Goal: Transaction & Acquisition: Purchase product/service

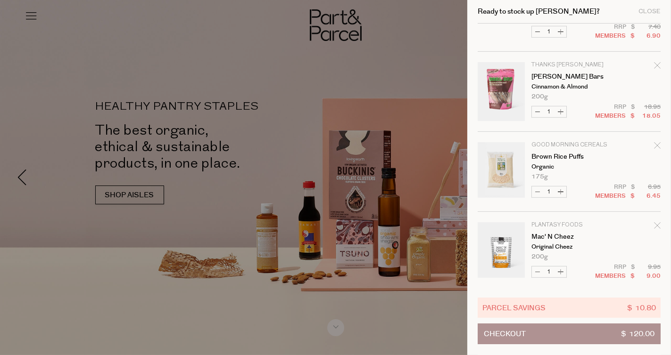
scroll to position [617, 0]
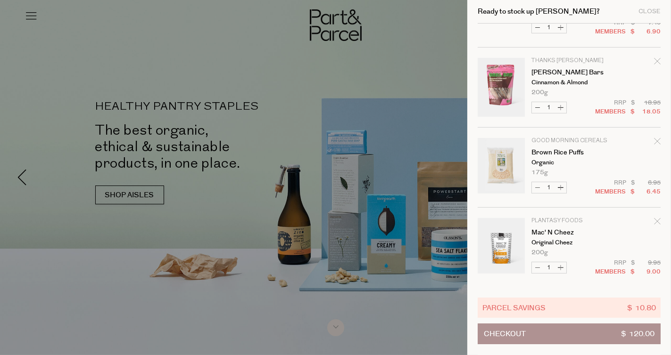
click at [654, 221] on icon "Remove Mac' N Cheez" at bounding box center [657, 221] width 7 height 7
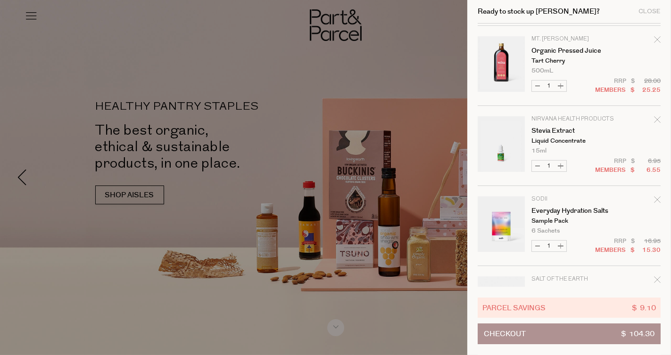
scroll to position [0, 0]
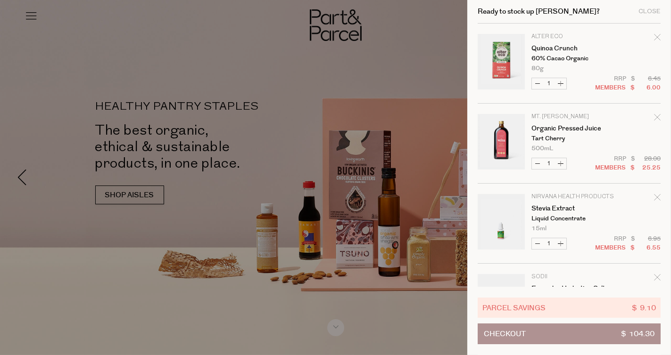
click at [648, 6] on div "Ready to stock up Nicole? Close" at bounding box center [568, 12] width 183 height 24
click at [650, 10] on div "Close" at bounding box center [649, 11] width 22 height 6
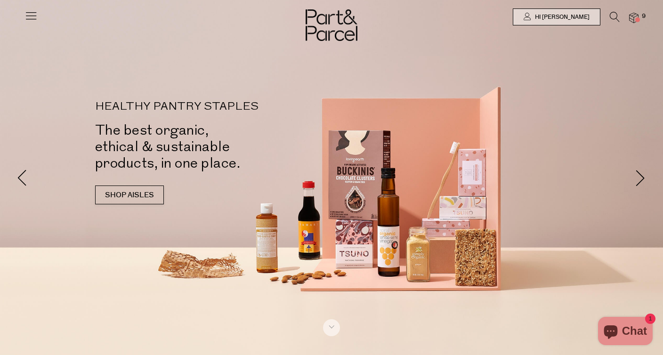
click at [32, 20] on icon at bounding box center [31, 15] width 13 height 13
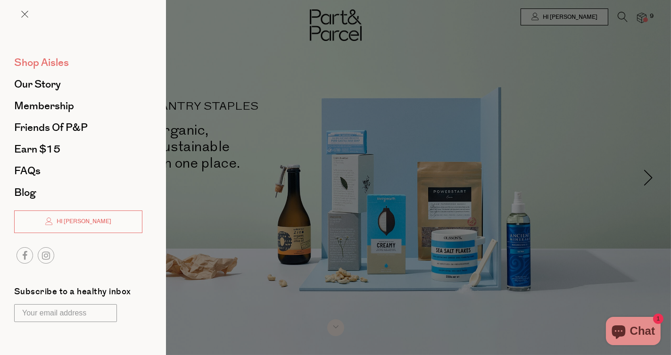
click at [56, 63] on span "Shop Aisles" at bounding box center [41, 62] width 55 height 15
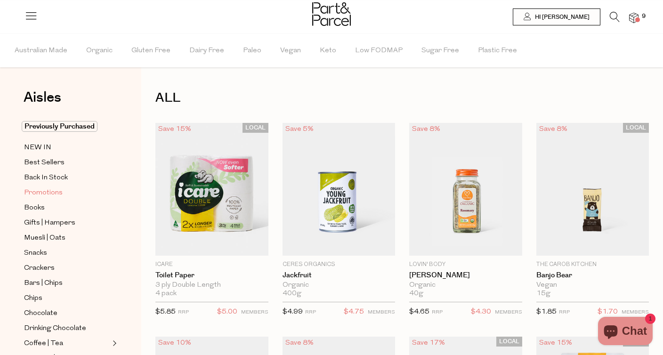
click at [32, 189] on span "Promotions" at bounding box center [43, 193] width 39 height 11
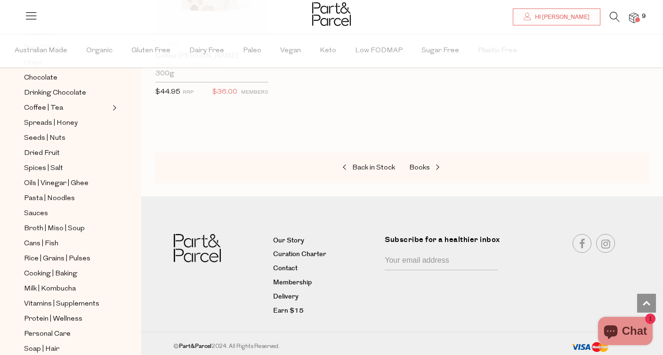
scroll to position [236, 0]
click at [57, 193] on span "Pasta | Noodles" at bounding box center [49, 198] width 51 height 11
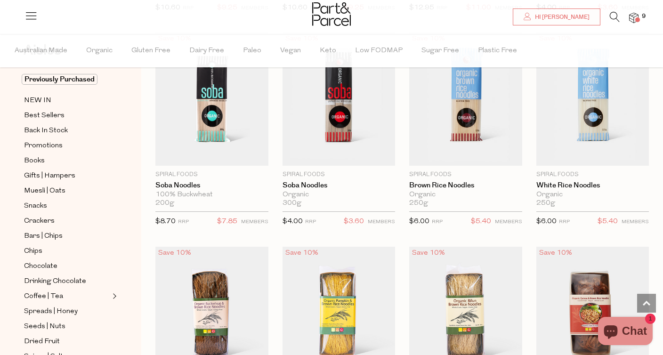
scroll to position [94, 0]
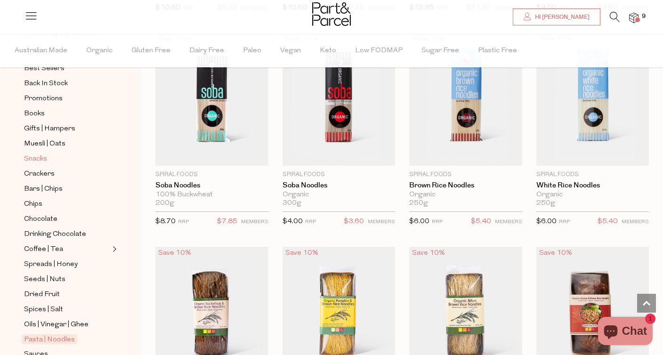
click at [40, 156] on span "Snacks" at bounding box center [35, 159] width 23 height 11
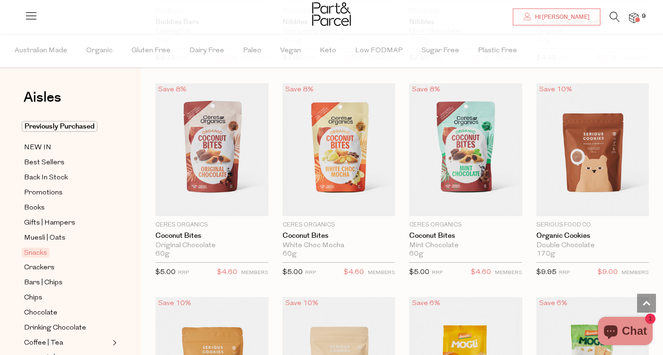
scroll to position [1602, 0]
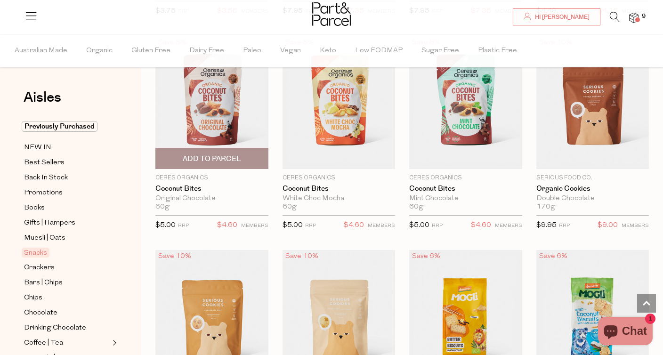
click at [228, 156] on span "Add To Parcel" at bounding box center [212, 159] width 58 height 10
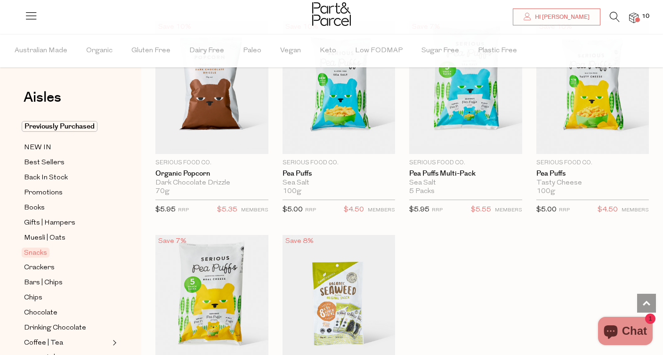
scroll to position [2497, 0]
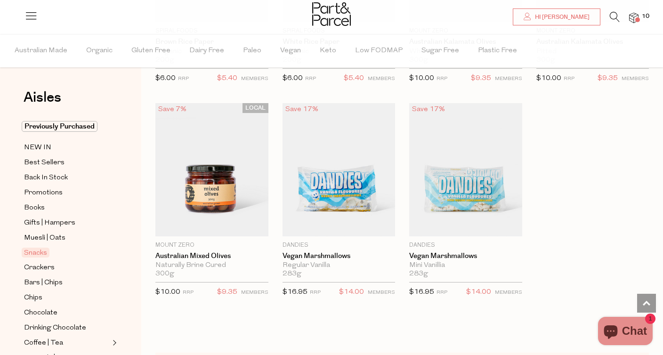
scroll to position [3487, 0]
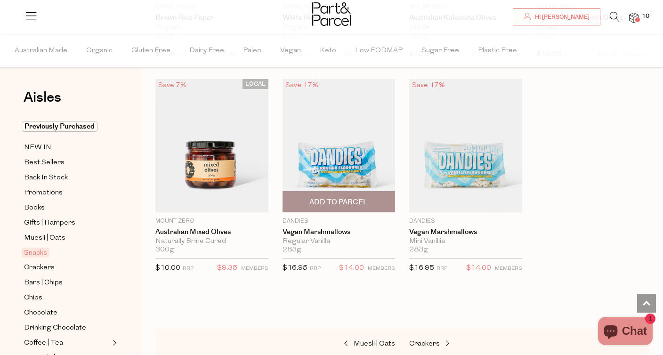
click at [375, 125] on img at bounding box center [339, 145] width 113 height 133
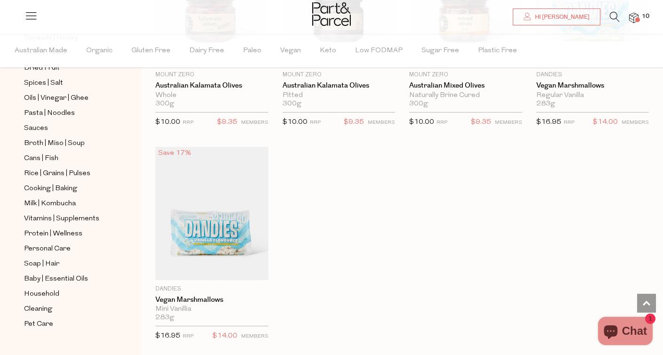
scroll to position [880, 0]
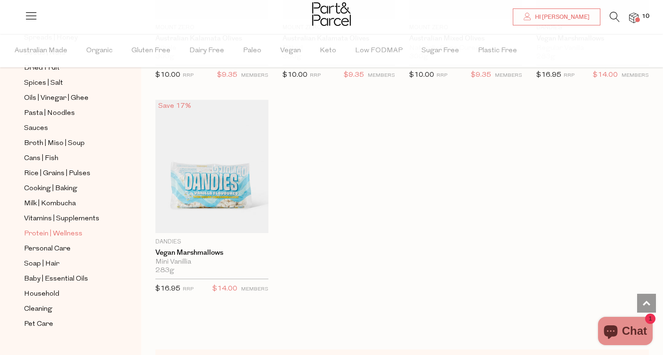
click at [75, 229] on span "Protein | Wellness" at bounding box center [53, 234] width 58 height 11
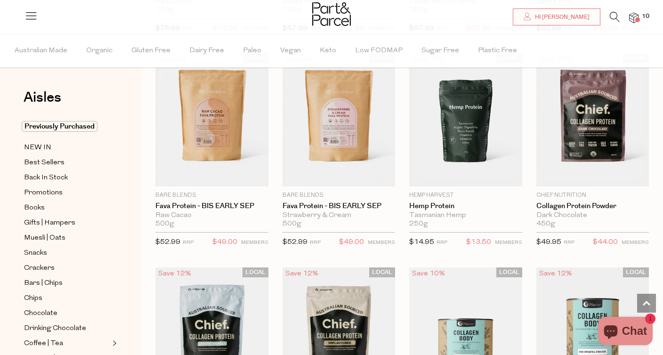
scroll to position [471, 0]
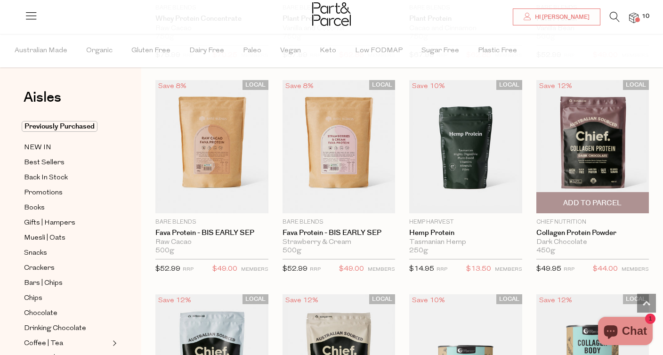
click at [594, 153] on img at bounding box center [593, 146] width 113 height 133
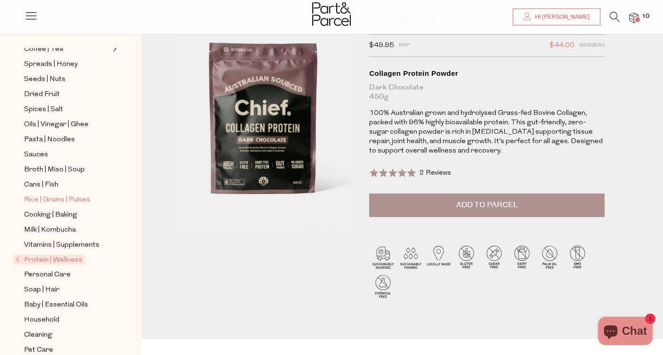
scroll to position [141, 0]
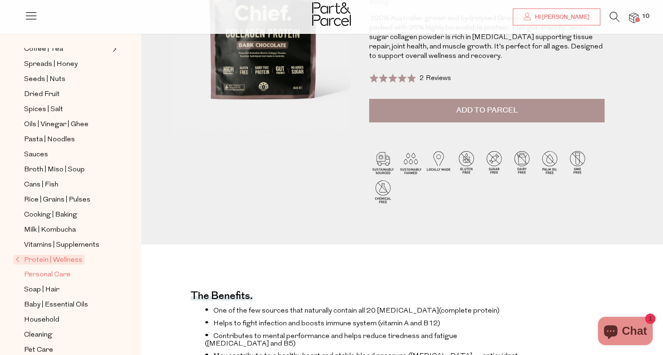
click at [59, 270] on span "Personal Care" at bounding box center [47, 275] width 47 height 11
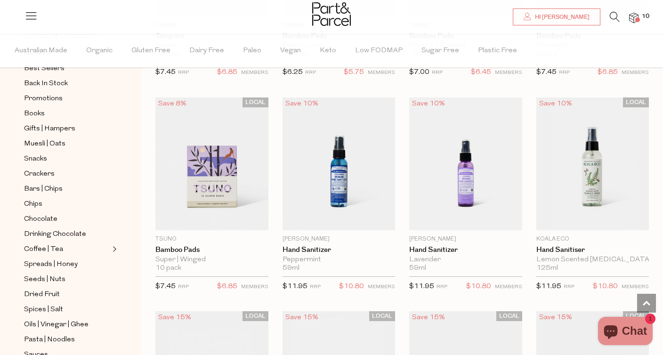
scroll to position [2262, 0]
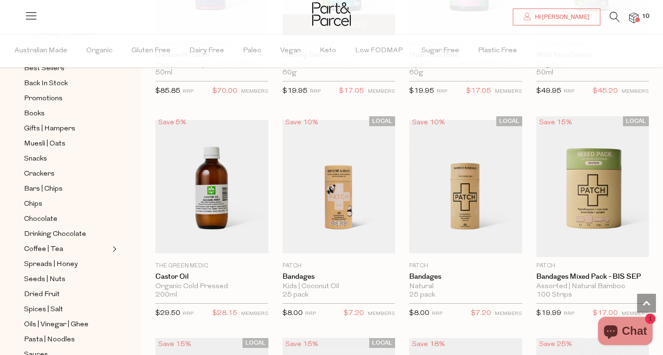
scroll to position [3864, 0]
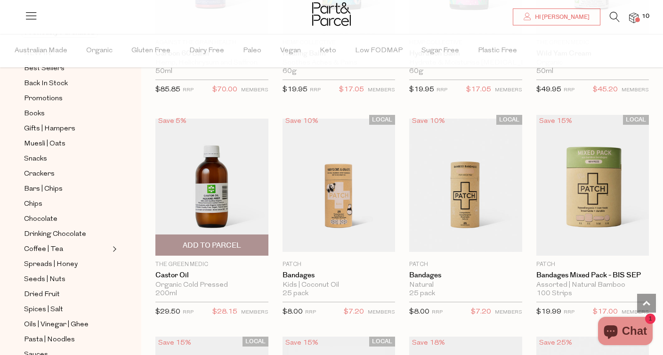
click at [224, 183] on img at bounding box center [212, 185] width 113 height 133
